Goal: Find specific page/section: Find specific page/section

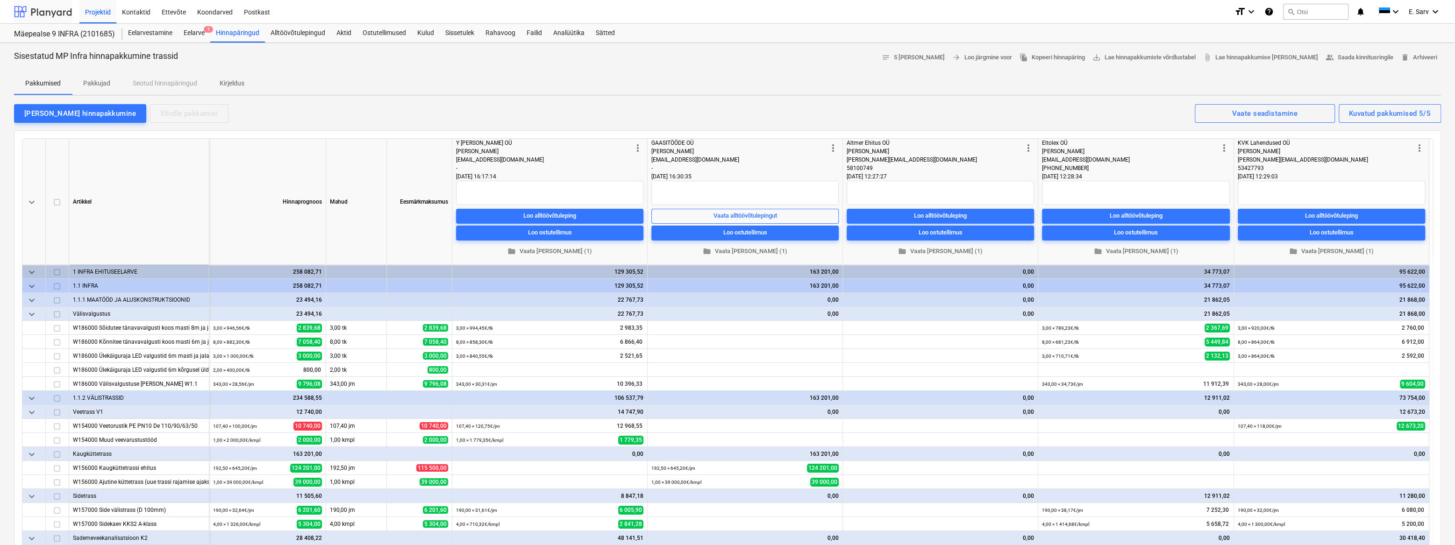
click at [34, 12] on div at bounding box center [43, 11] width 58 height 23
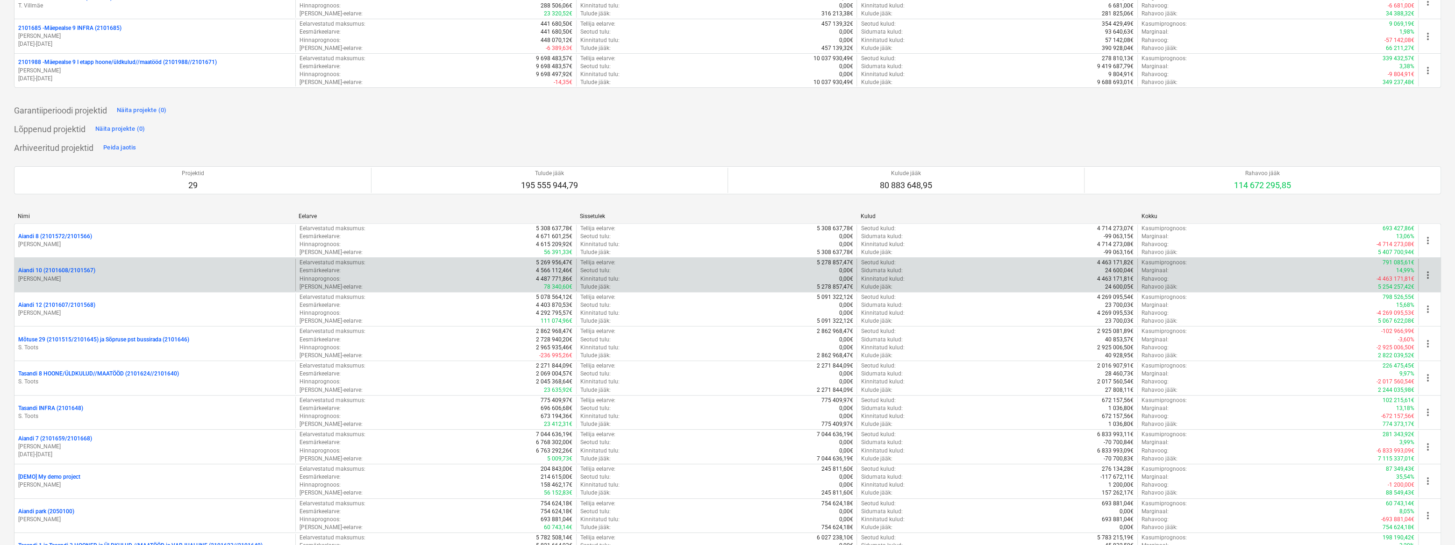
scroll to position [382, 0]
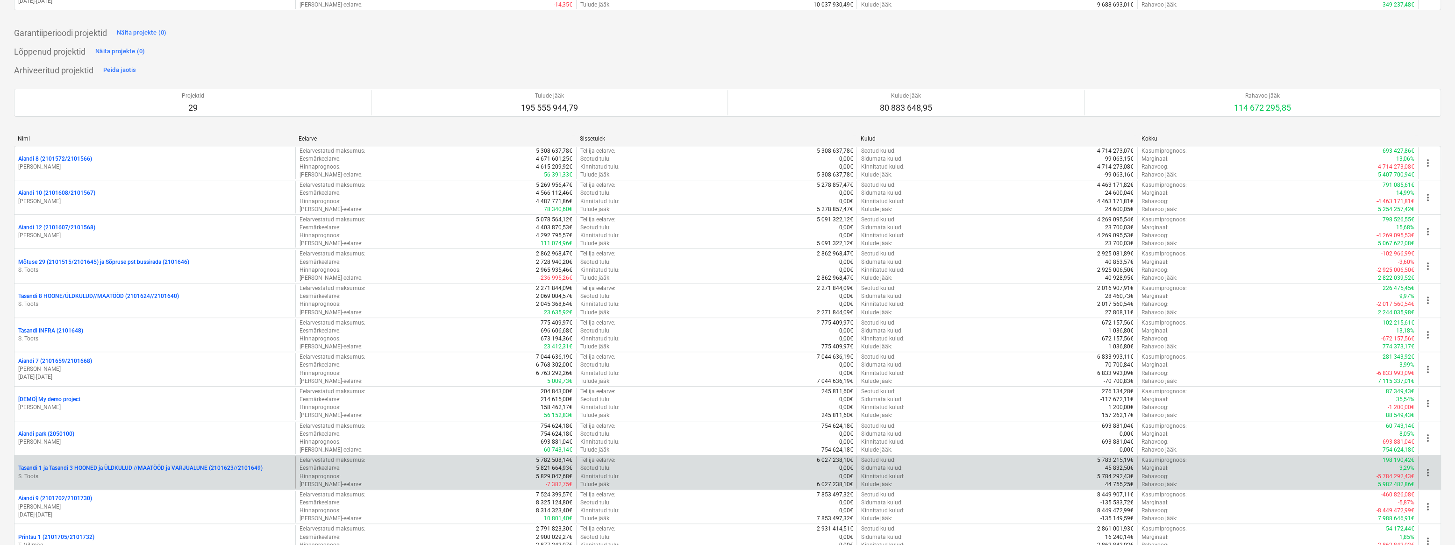
click at [132, 470] on p "Tasandi 1 ja Tasandi 3 HOONED ja ÜLDKULUD //MAATÖÖD ja VARJUALUNE (2101623//210…" at bounding box center [140, 468] width 244 height 8
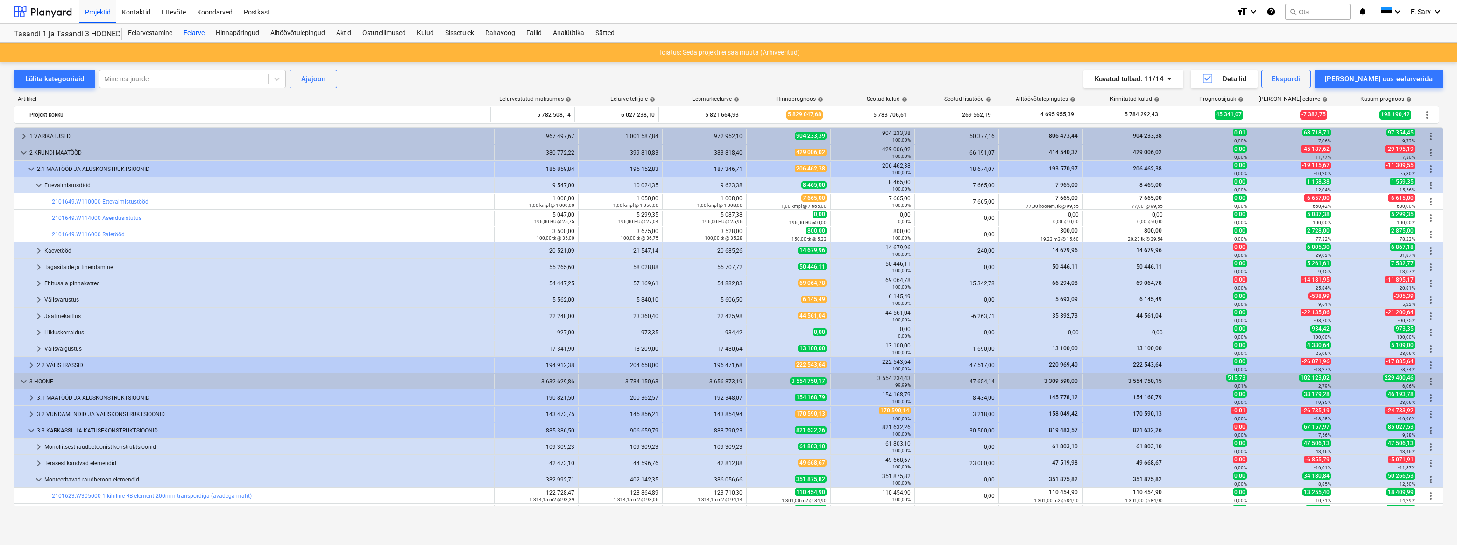
scroll to position [212, 0]
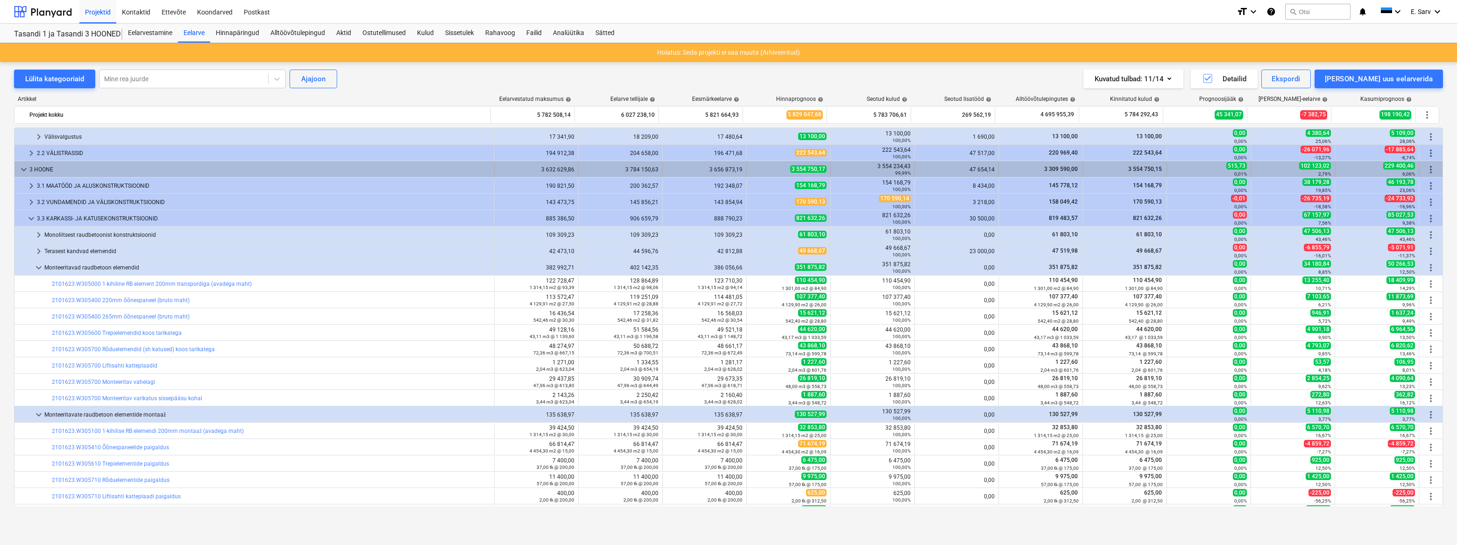
click at [19, 167] on span "keyboard_arrow_down" at bounding box center [23, 169] width 11 height 11
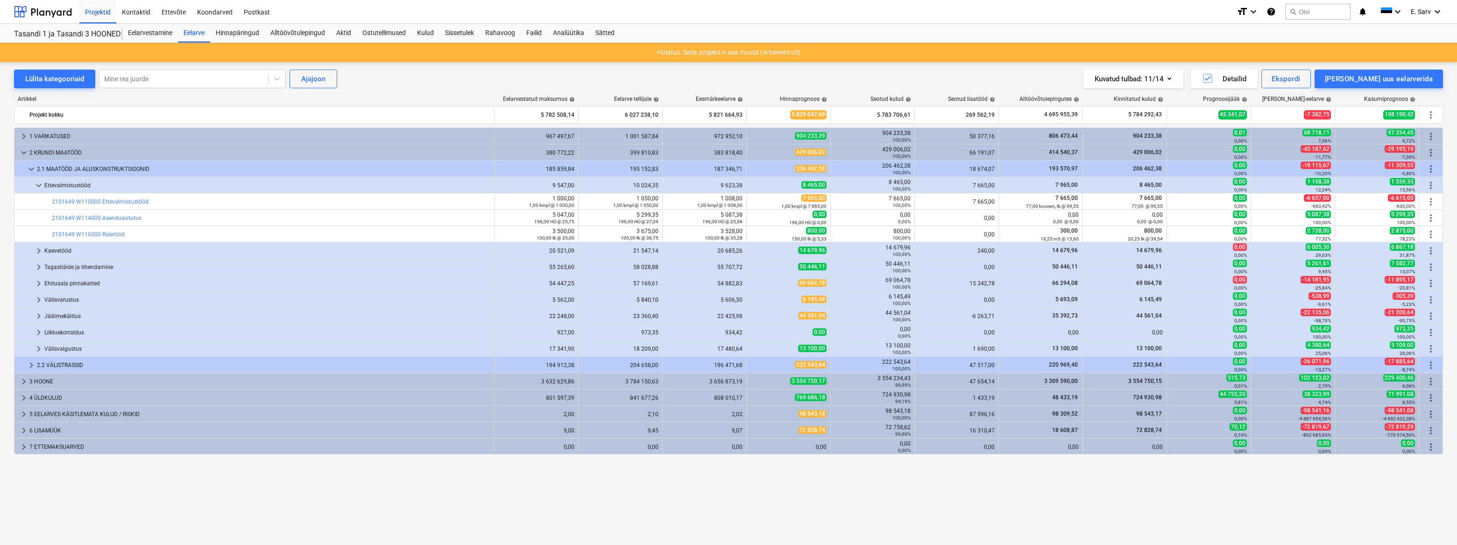
scroll to position [0, 0]
click at [25, 383] on span "keyboard_arrow_right" at bounding box center [23, 381] width 11 height 11
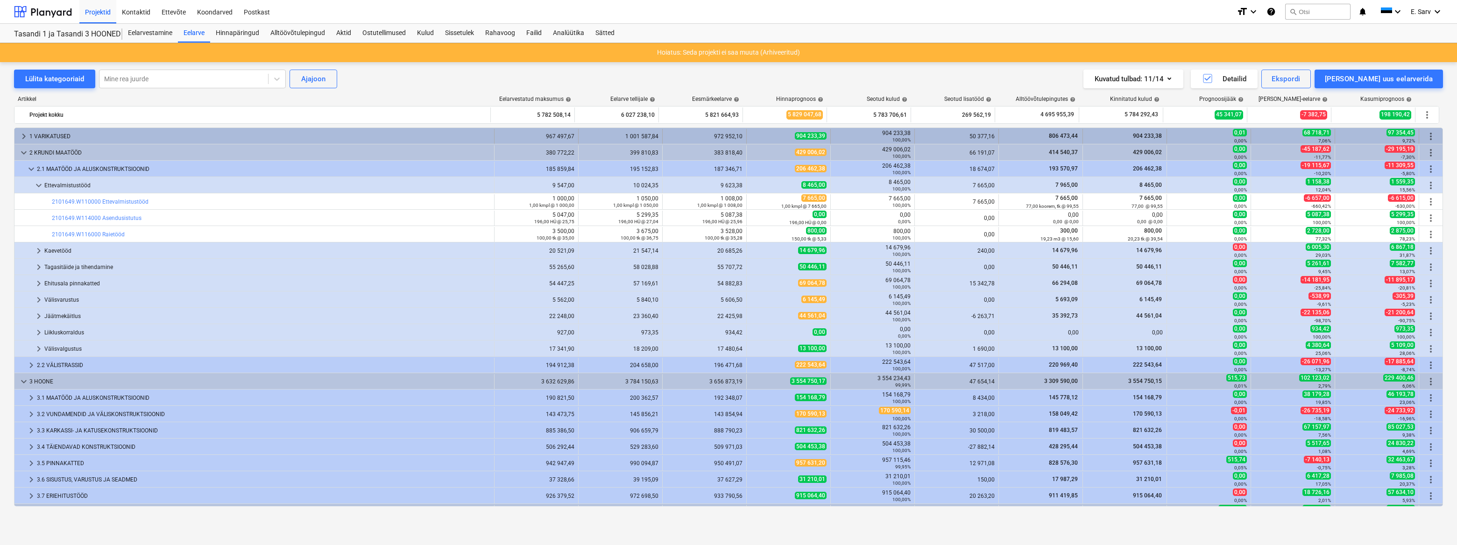
click at [28, 134] on span "keyboard_arrow_right" at bounding box center [23, 136] width 11 height 11
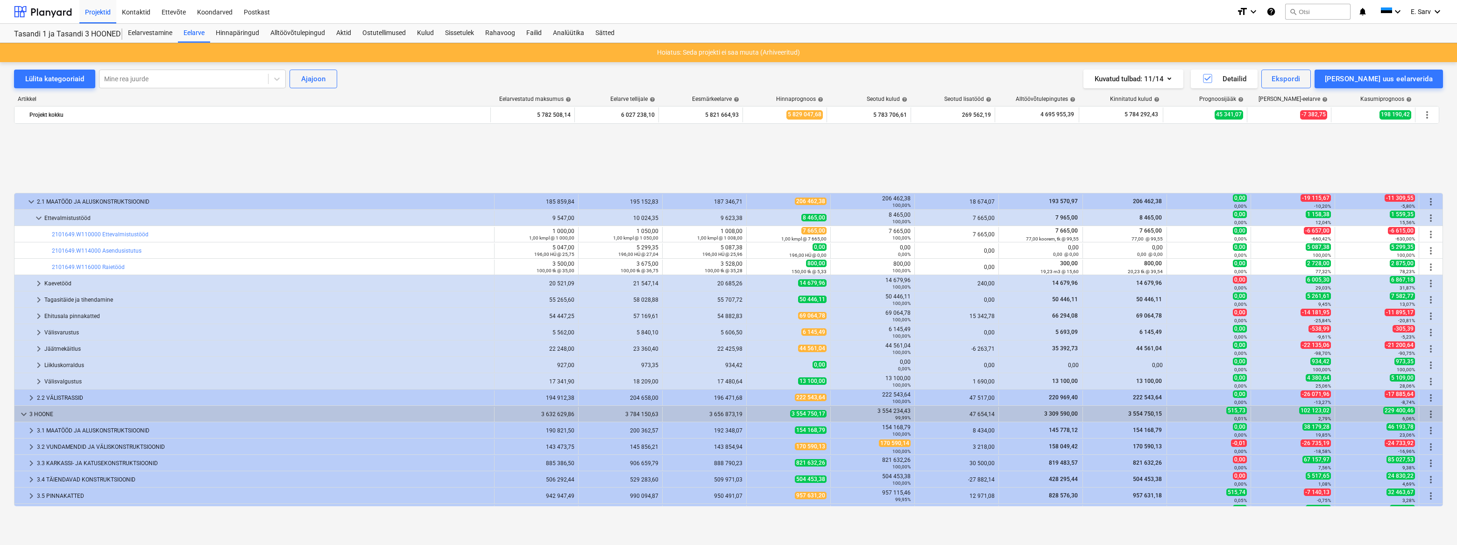
scroll to position [95, 0]
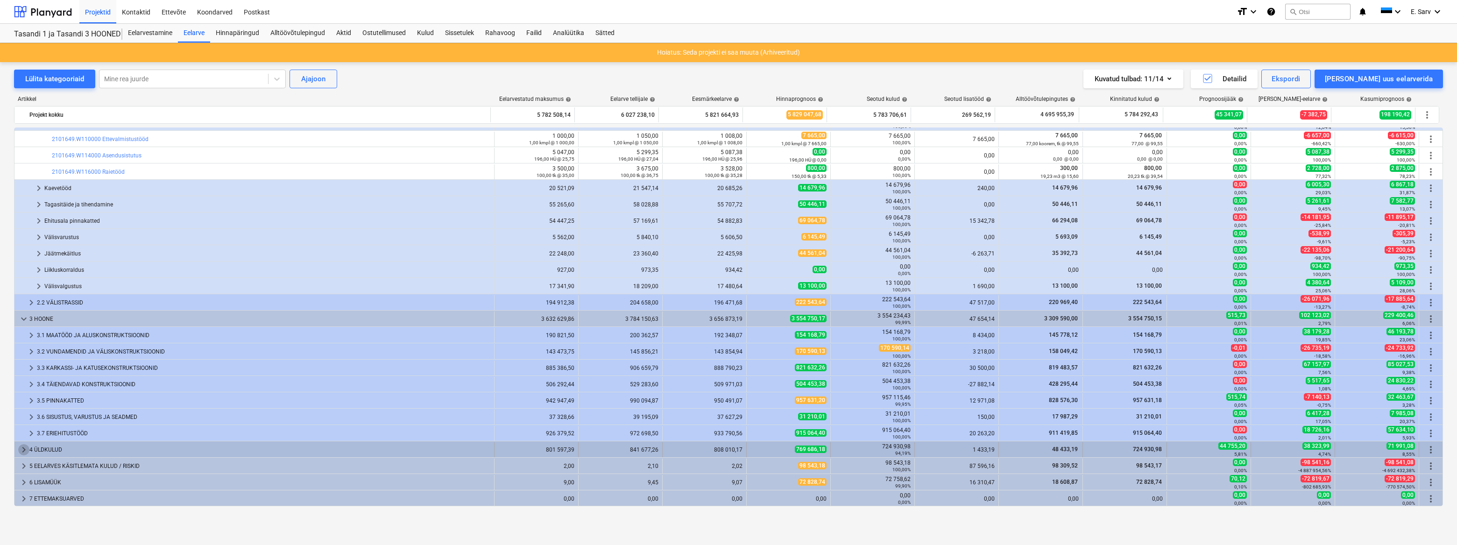
click at [23, 448] on span "keyboard_arrow_right" at bounding box center [23, 449] width 11 height 11
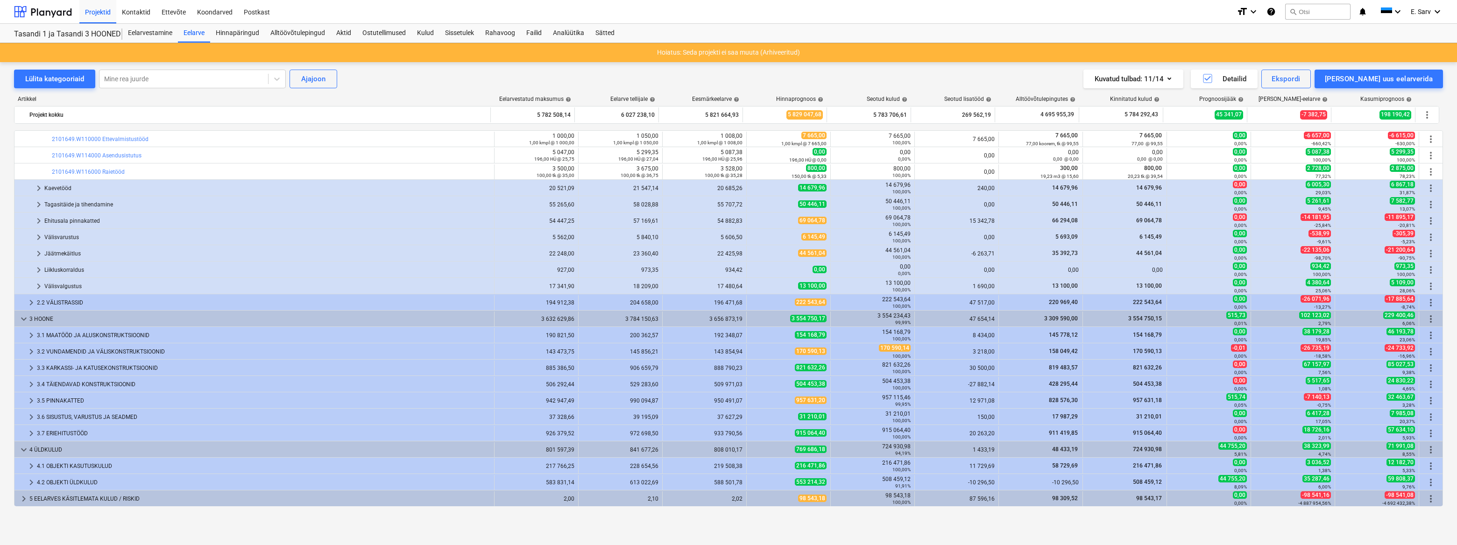
scroll to position [128, 0]
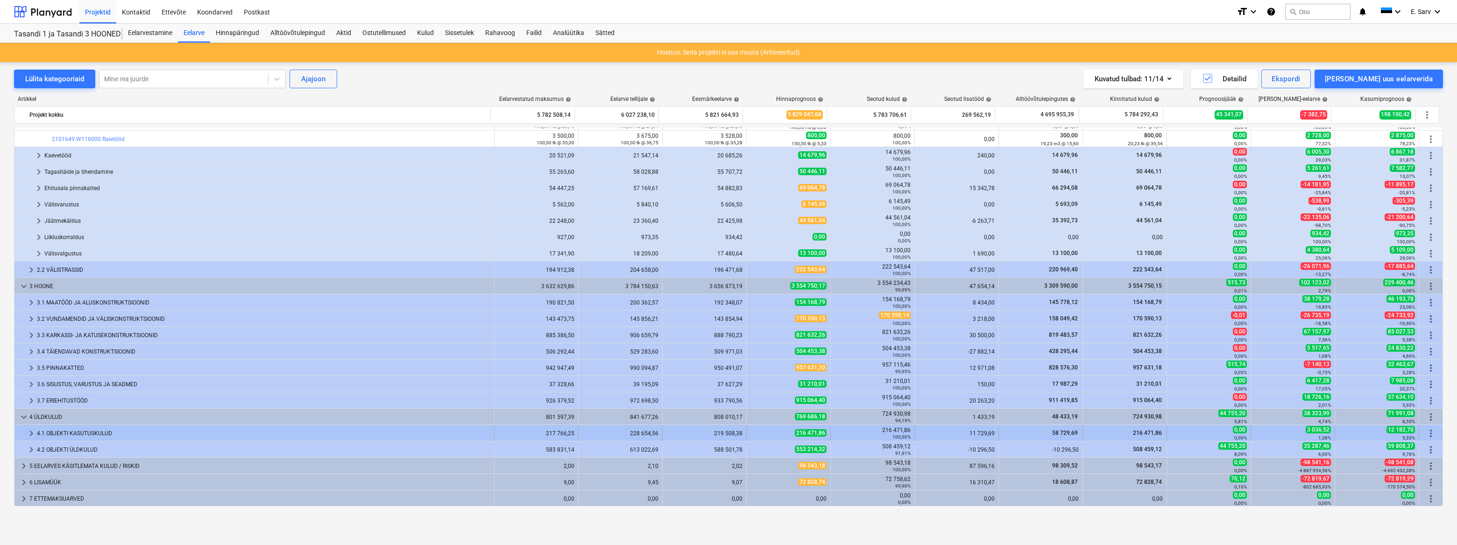
click at [95, 436] on div "4.1 OBJEKTI KASUTUSKULUD" at bounding box center [264, 433] width 454 height 15
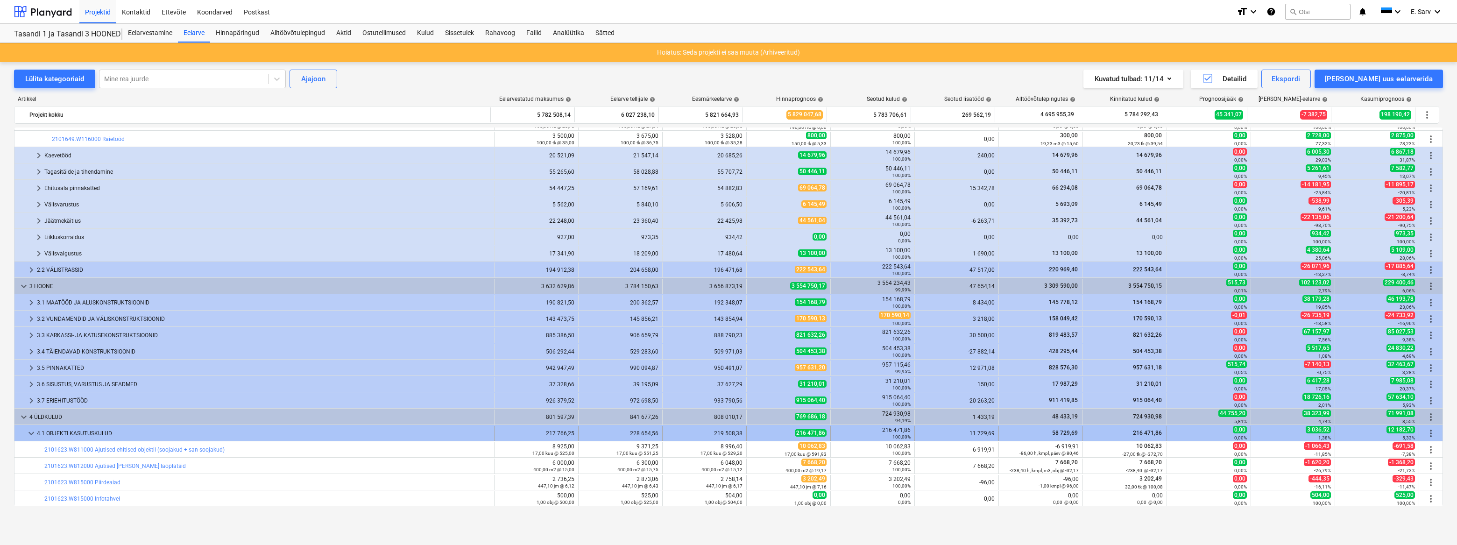
click at [95, 433] on div "4.1 OBJEKTI KASUTUSKULUD" at bounding box center [264, 433] width 454 height 15
